Goal: Information Seeking & Learning: Learn about a topic

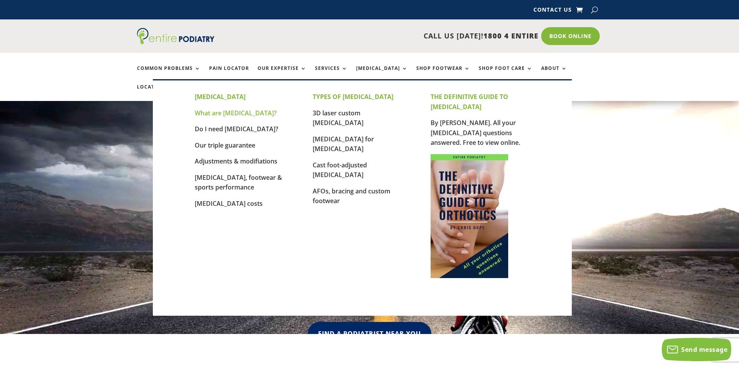
click at [222, 112] on link "What are [MEDICAL_DATA]?" at bounding box center [236, 113] width 82 height 9
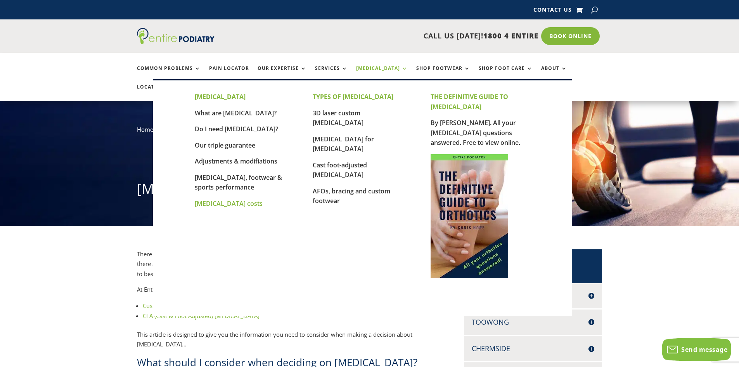
click at [233, 204] on link "[MEDICAL_DATA] costs" at bounding box center [229, 203] width 68 height 9
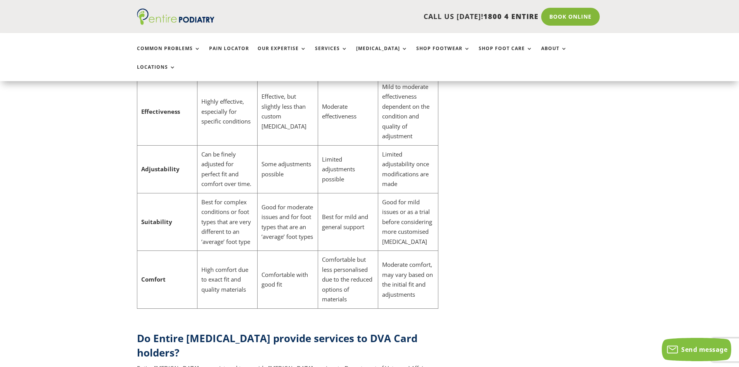
scroll to position [2531, 0]
